Goal: Transaction & Acquisition: Purchase product/service

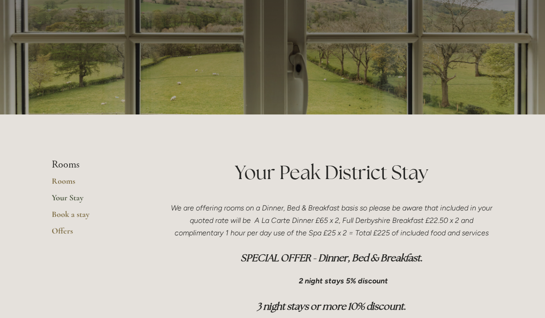
scroll to position [79, 0]
click at [66, 177] on link "Rooms" at bounding box center [96, 185] width 88 height 17
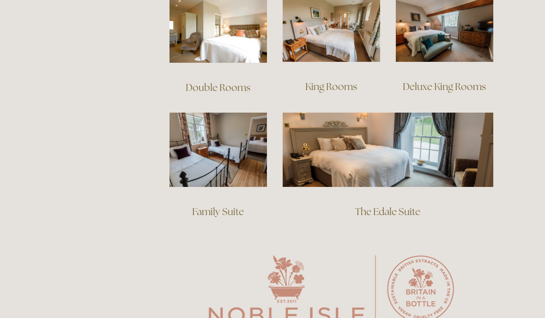
scroll to position [687, 0]
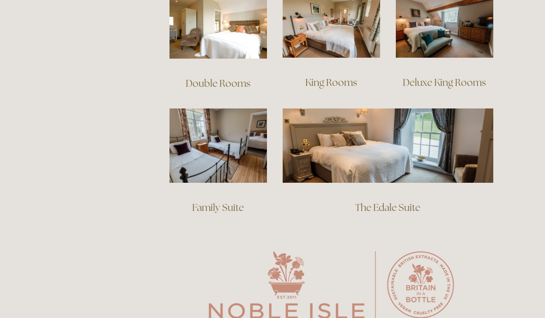
click at [403, 201] on link "The Edale Suite" at bounding box center [387, 207] width 65 height 12
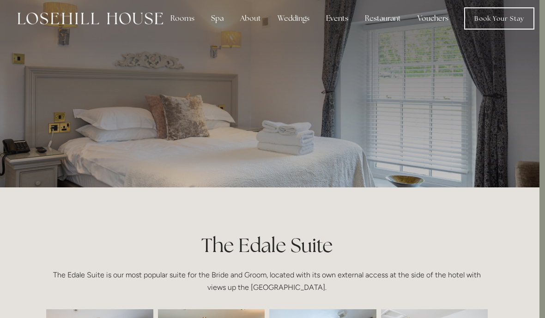
scroll to position [0, 5]
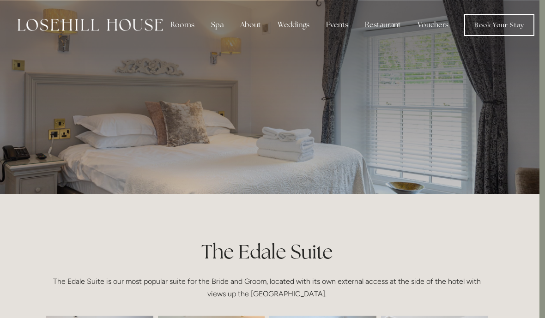
click at [433, 24] on link "Vouchers" at bounding box center [434, 25] width 46 height 18
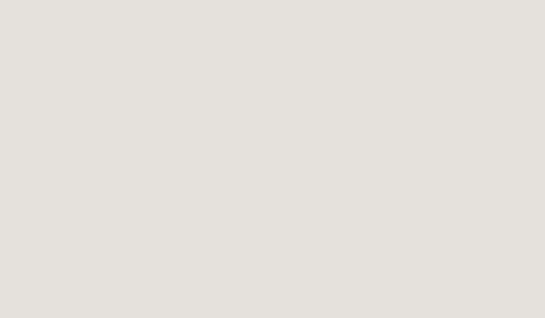
scroll to position [1257, 0]
